Goal: Information Seeking & Learning: Learn about a topic

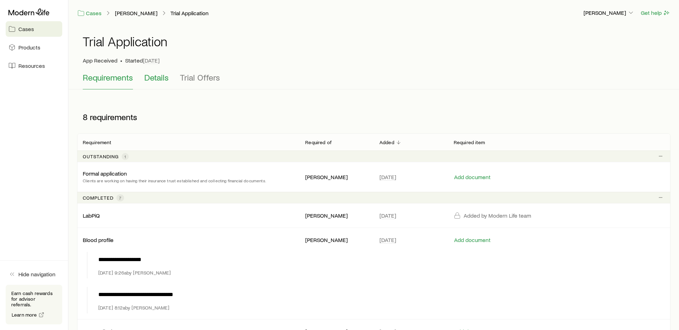
click at [152, 79] on span "Details" at bounding box center [156, 78] width 24 height 10
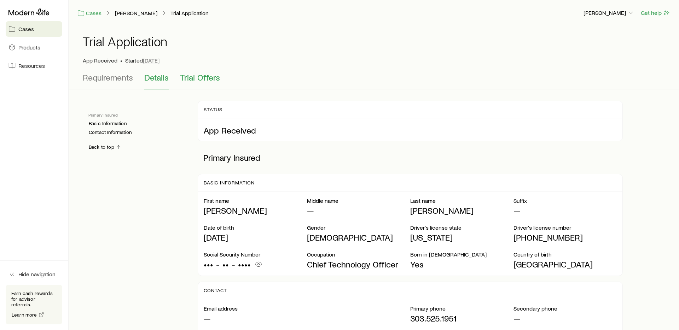
click at [202, 82] on button "Trial Offers" at bounding box center [200, 81] width 40 height 17
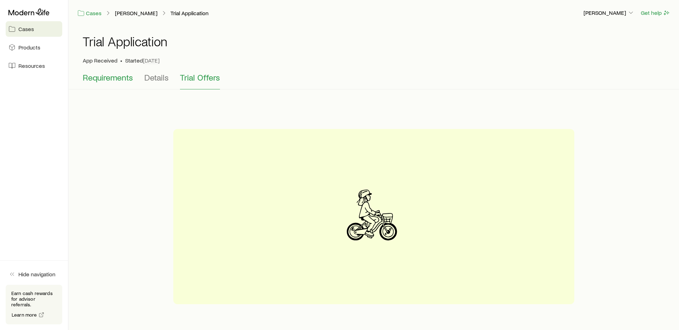
click at [86, 76] on span "Requirements" at bounding box center [108, 78] width 50 height 10
